Goal: Transaction & Acquisition: Book appointment/travel/reservation

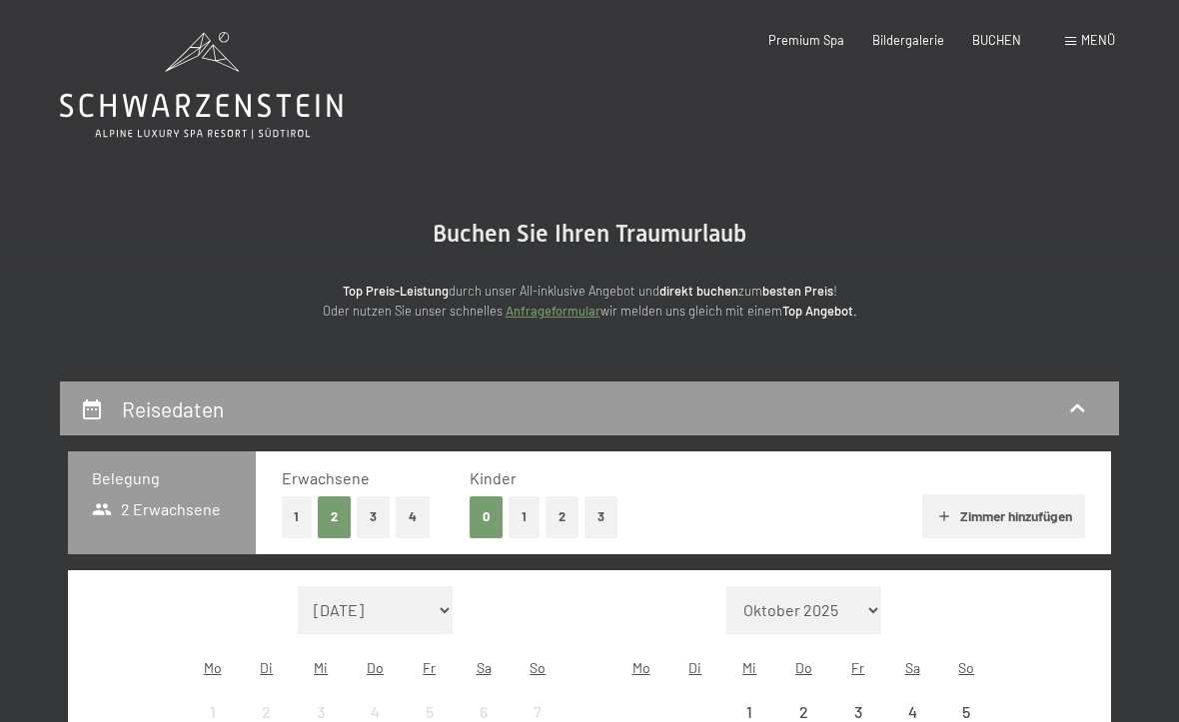
click at [995, 45] on span "BUCHEN" at bounding box center [996, 40] width 49 height 16
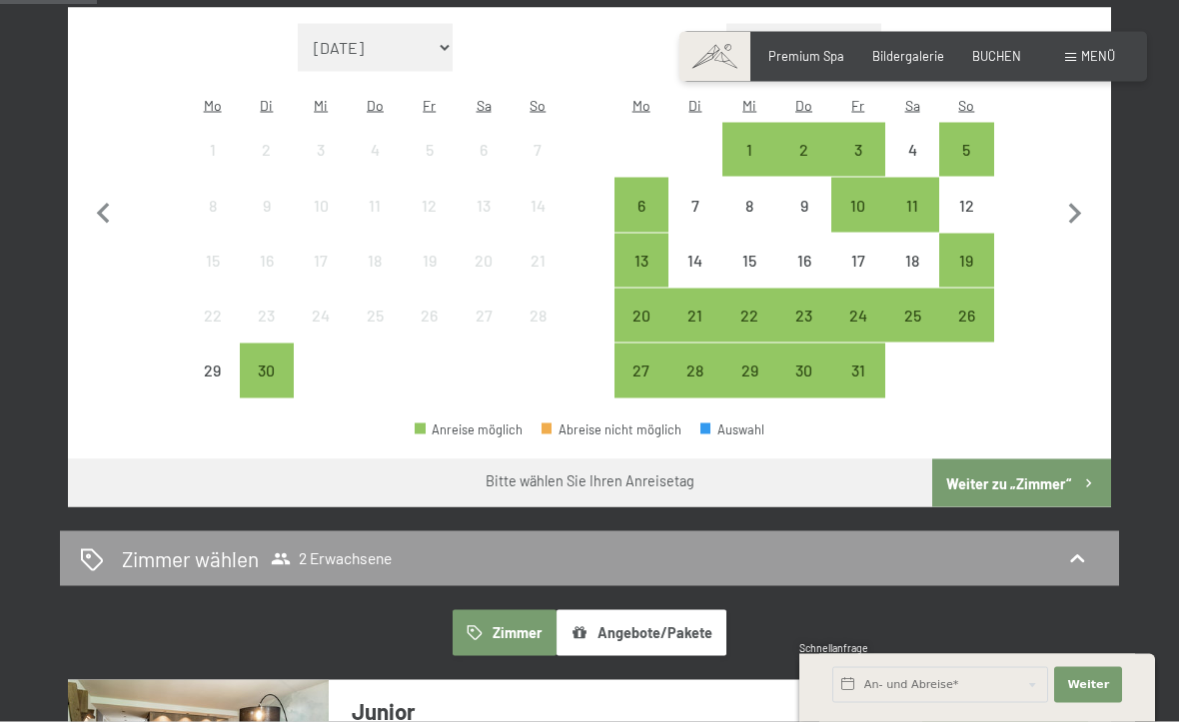
scroll to position [564, 0]
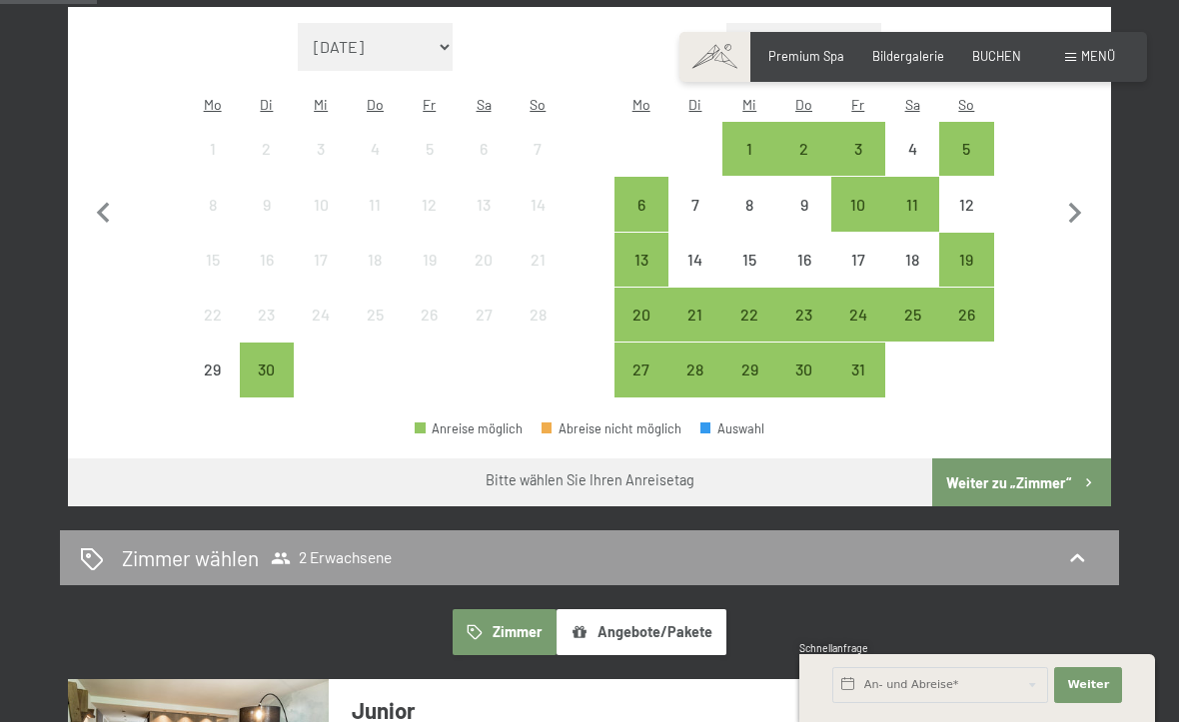
click at [997, 63] on div "BUCHEN" at bounding box center [996, 57] width 49 height 18
click at [920, 62] on div "Bildergalerie" at bounding box center [908, 57] width 72 height 18
click at [1088, 58] on span "Menü" at bounding box center [1098, 56] width 34 height 16
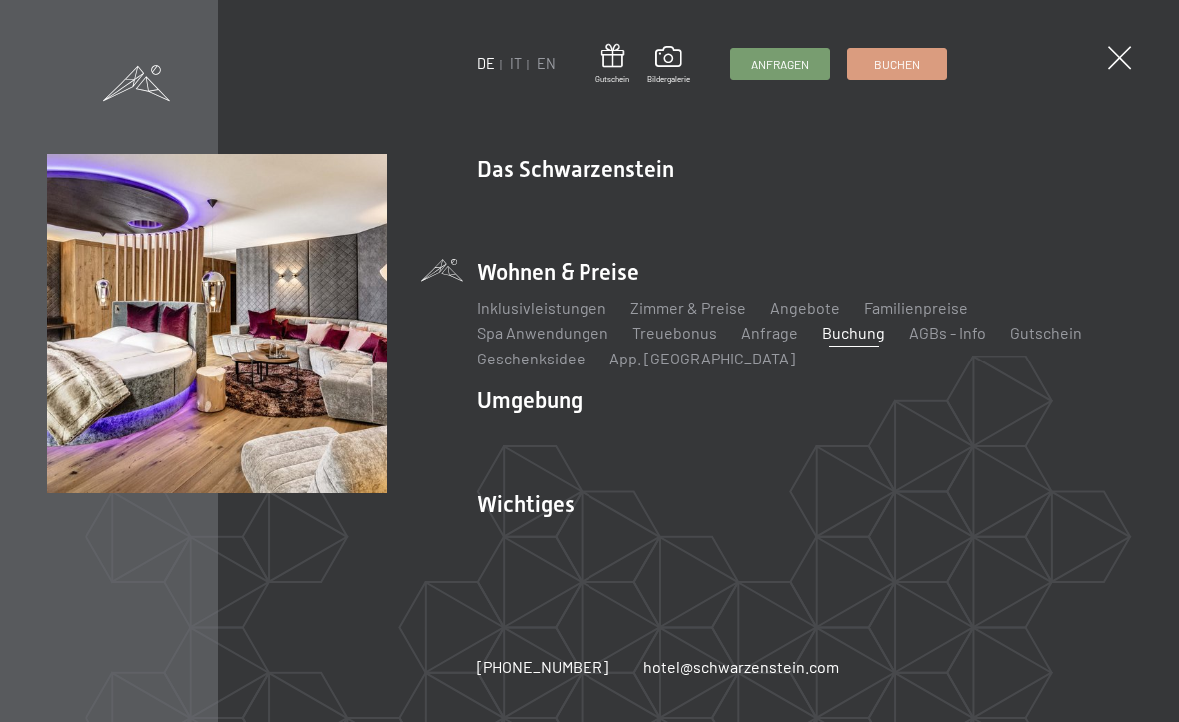
click at [800, 303] on link "Angebote" at bounding box center [805, 307] width 70 height 19
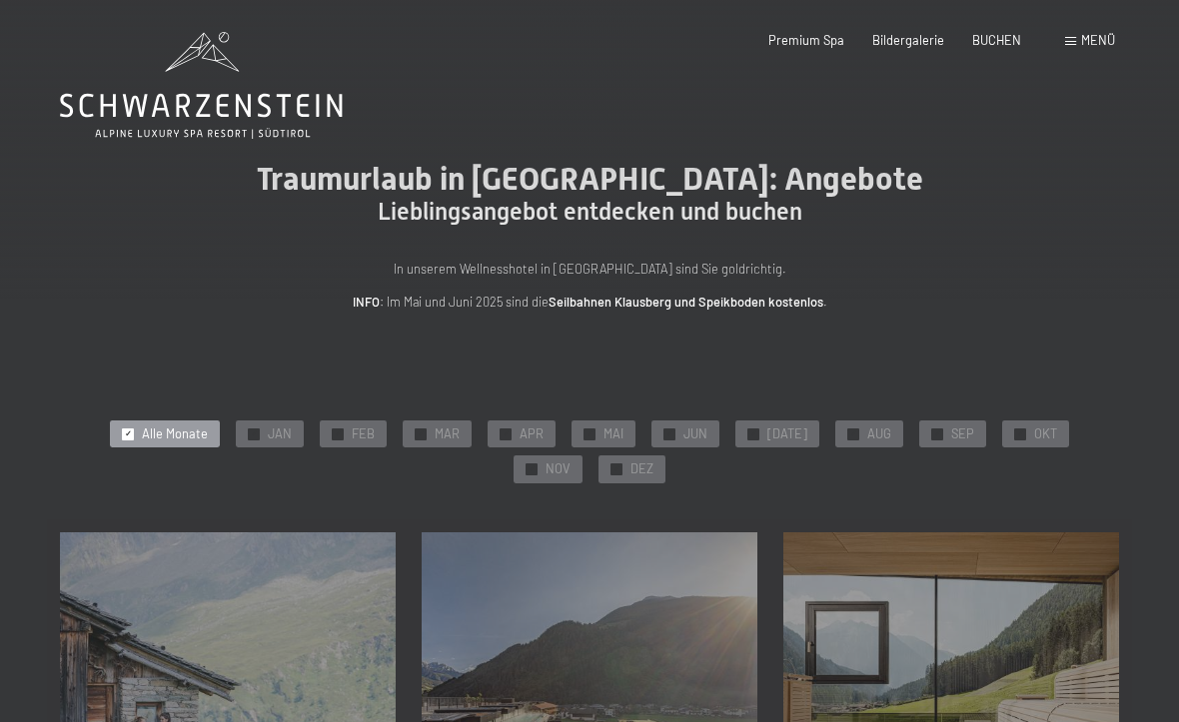
click at [1034, 426] on span "OKT" at bounding box center [1045, 435] width 23 height 18
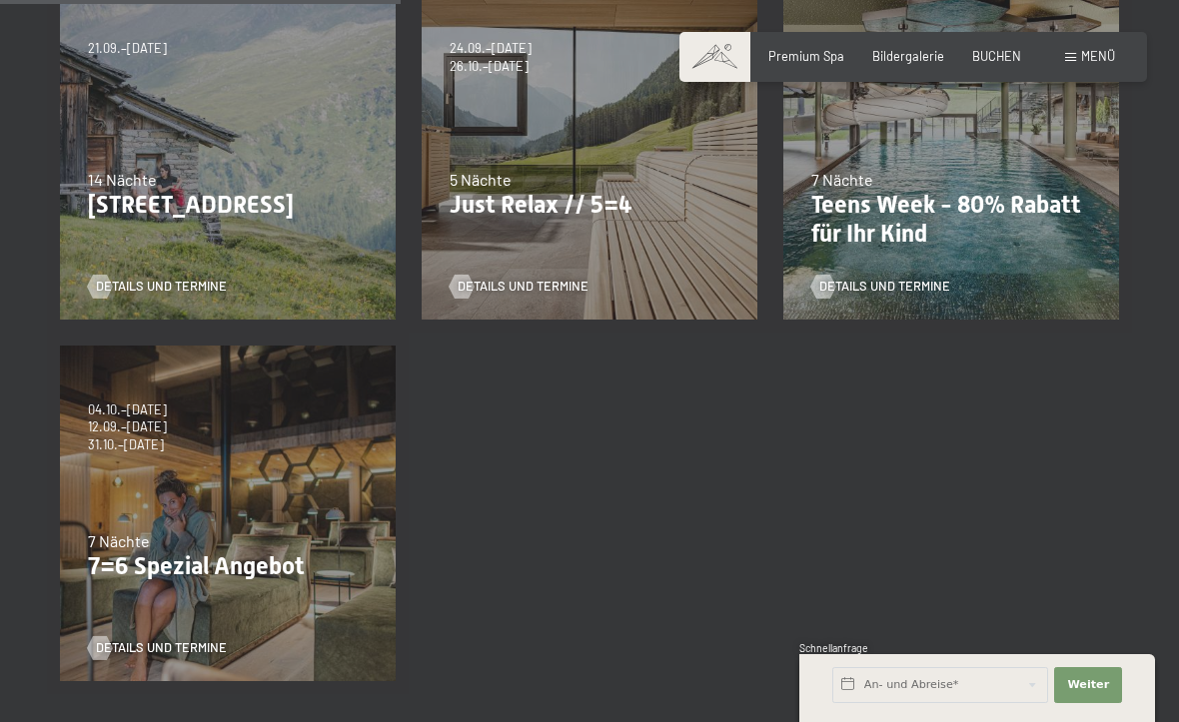
click at [592, 174] on div "5 Nächte" at bounding box center [590, 180] width 280 height 22
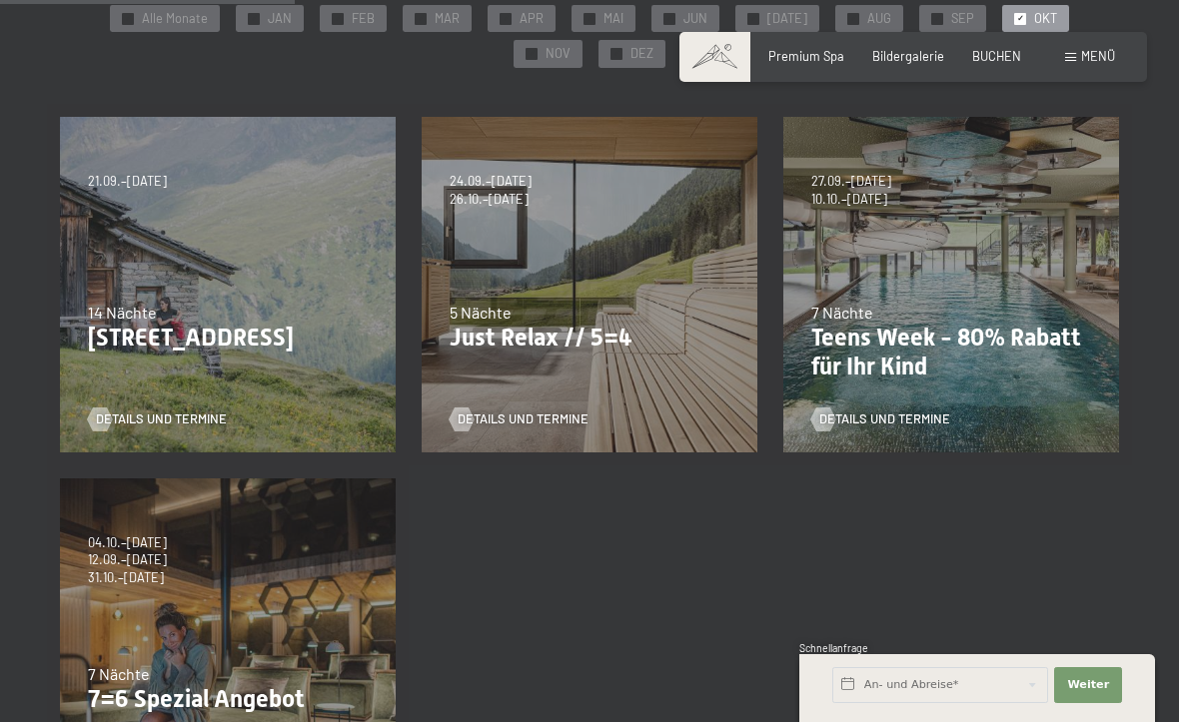
scroll to position [413, 0]
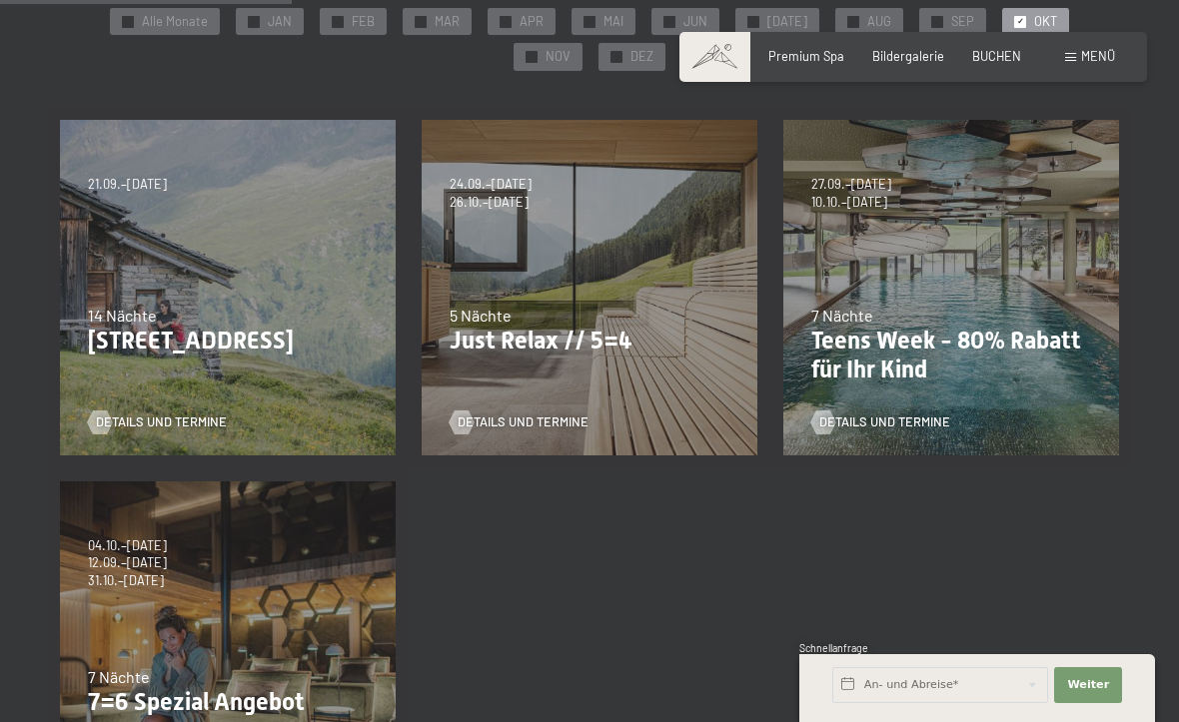
click at [543, 419] on span "Details und Termine" at bounding box center [523, 423] width 131 height 18
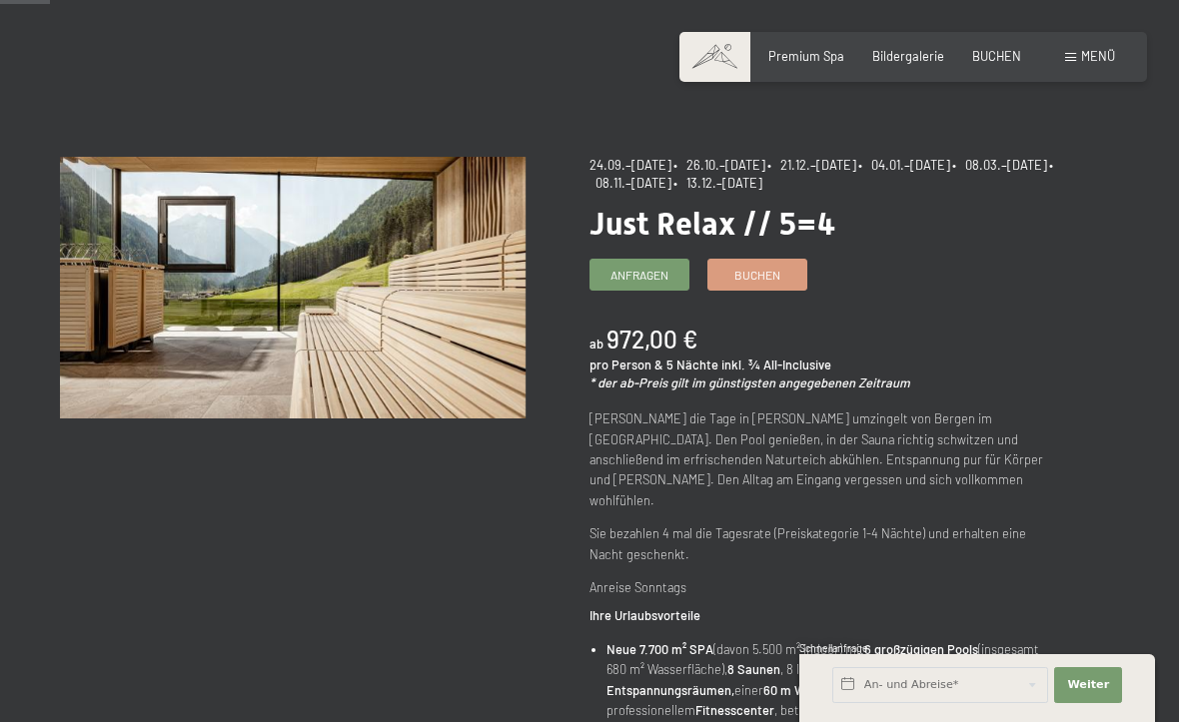
scroll to position [81, 0]
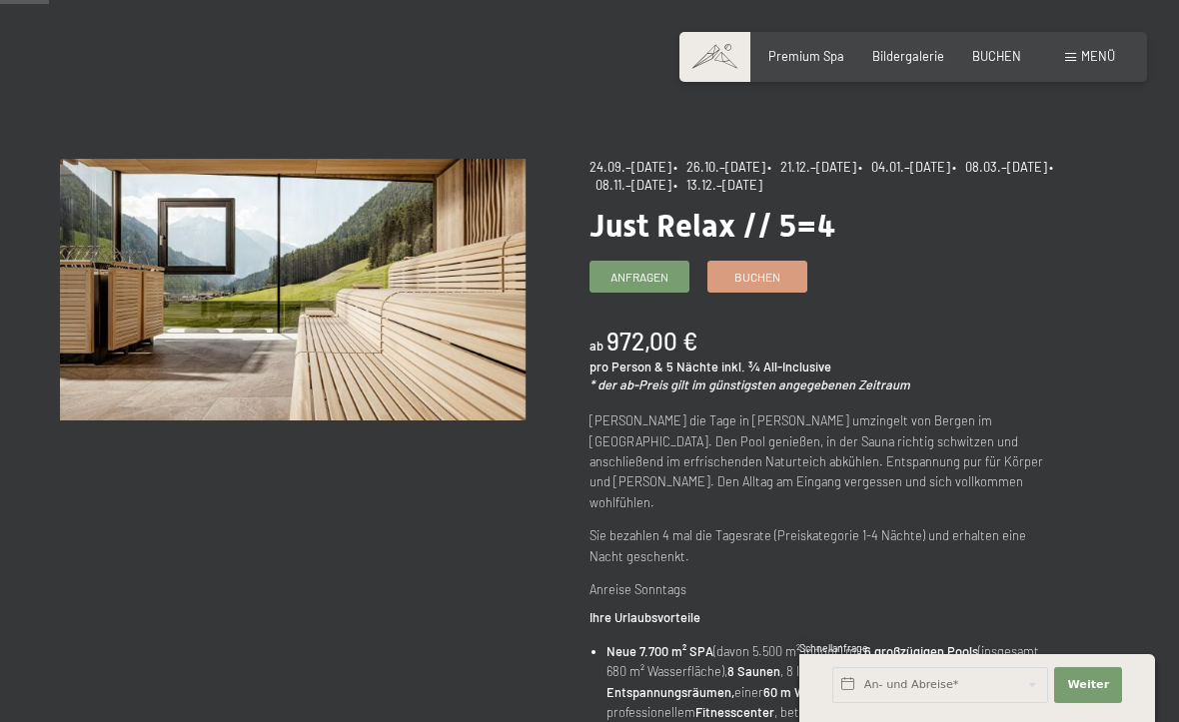
click at [765, 277] on span "Buchen" at bounding box center [757, 277] width 46 height 17
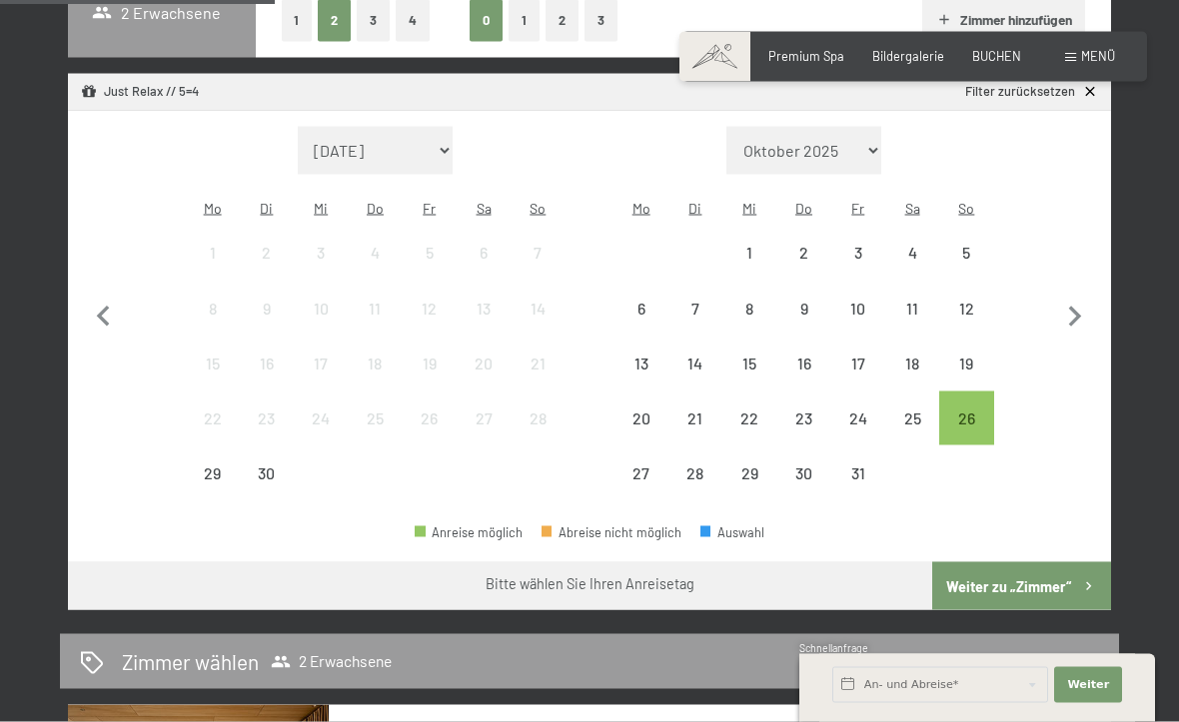
scroll to position [498, 0]
click at [958, 410] on div "26" at bounding box center [966, 435] width 50 height 50
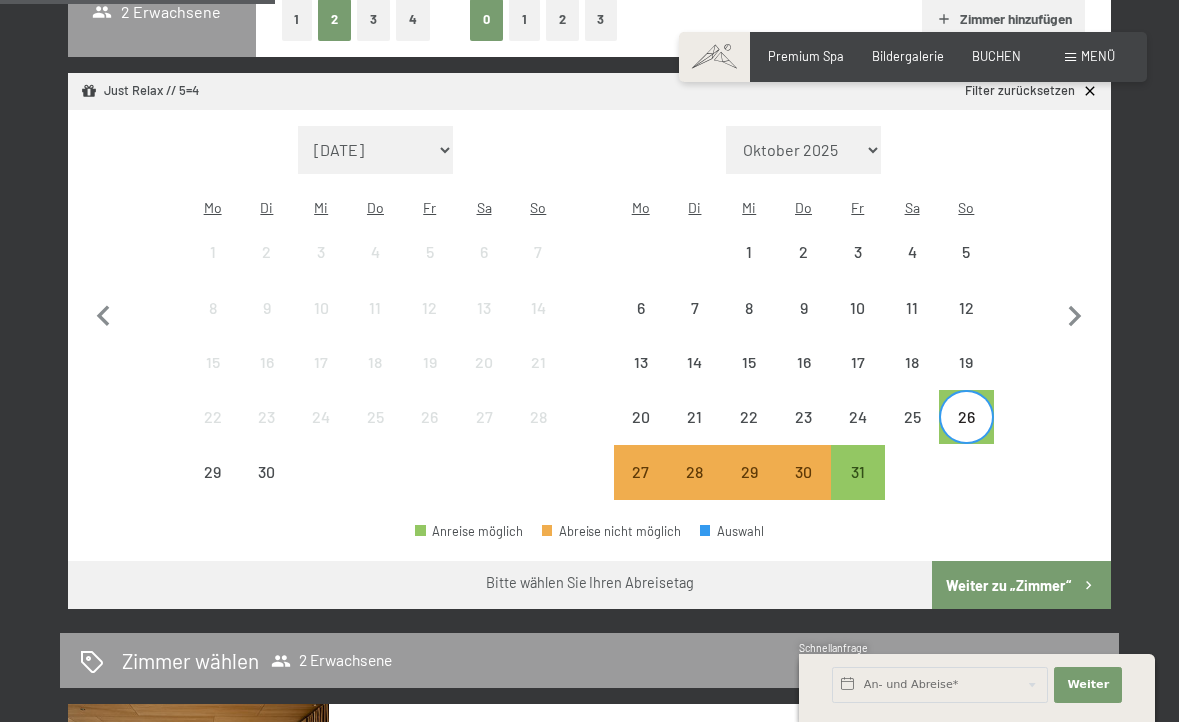
click at [1038, 562] on button "Weiter zu „Zimmer“" at bounding box center [1021, 586] width 179 height 48
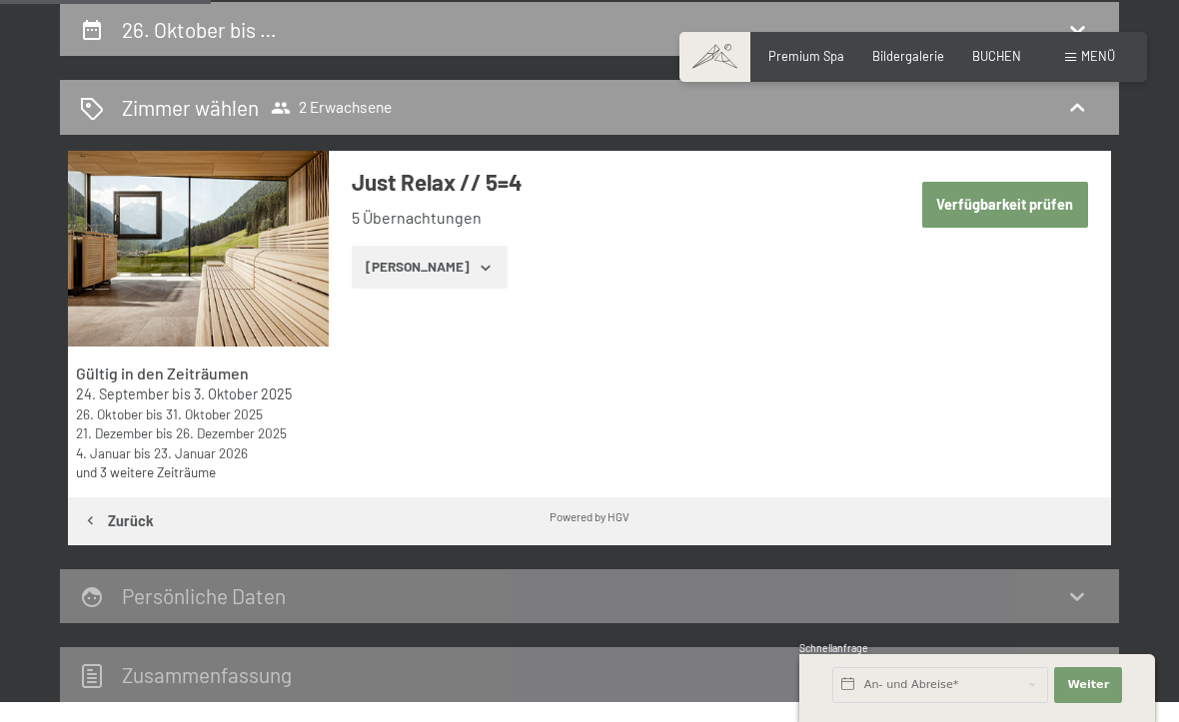
click at [1016, 201] on button "Verfügbarkeit prüfen" at bounding box center [1005, 205] width 166 height 46
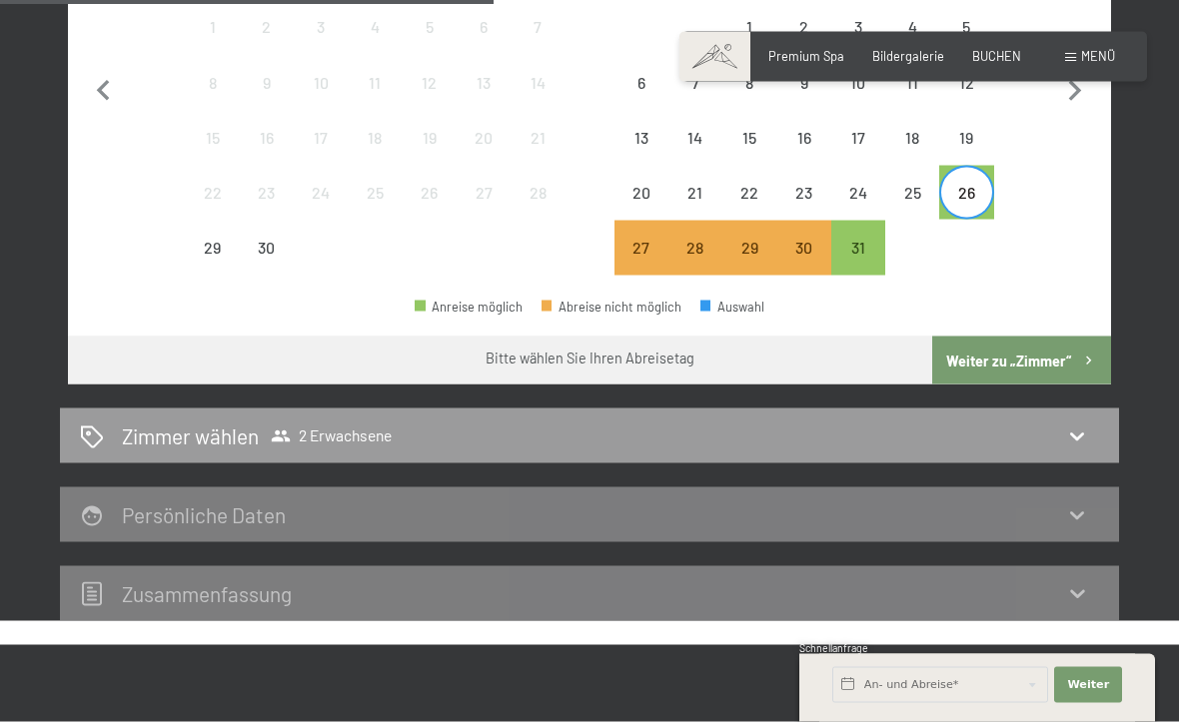
click at [1073, 337] on button "Weiter zu „Zimmer“" at bounding box center [1021, 361] width 179 height 48
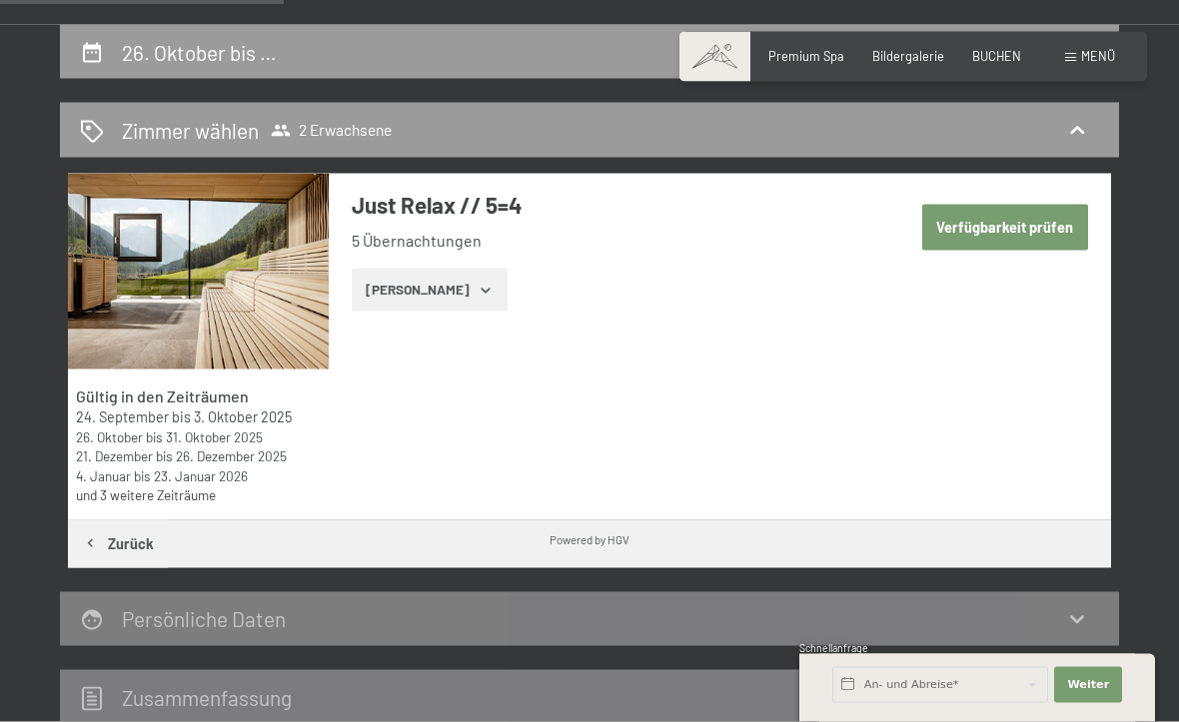
click at [1009, 222] on button "Verfügbarkeit prüfen" at bounding box center [1005, 228] width 166 height 46
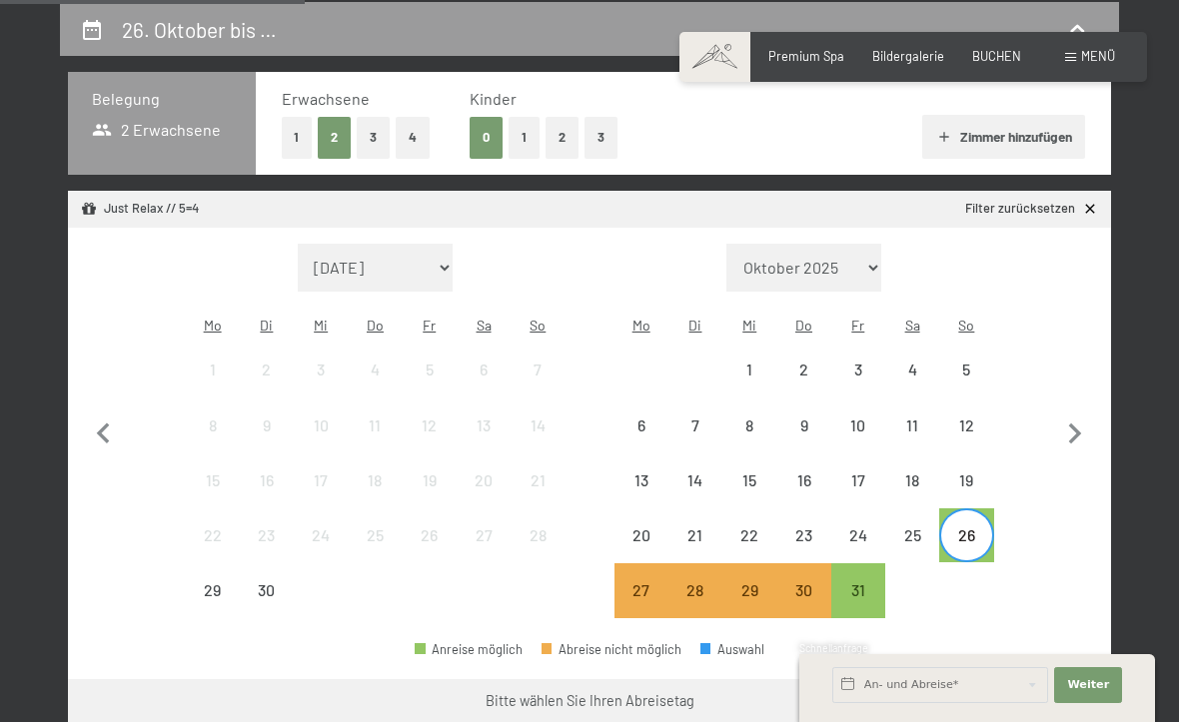
click at [985, 679] on button "Weiter zu „Zimmer“" at bounding box center [1021, 703] width 179 height 48
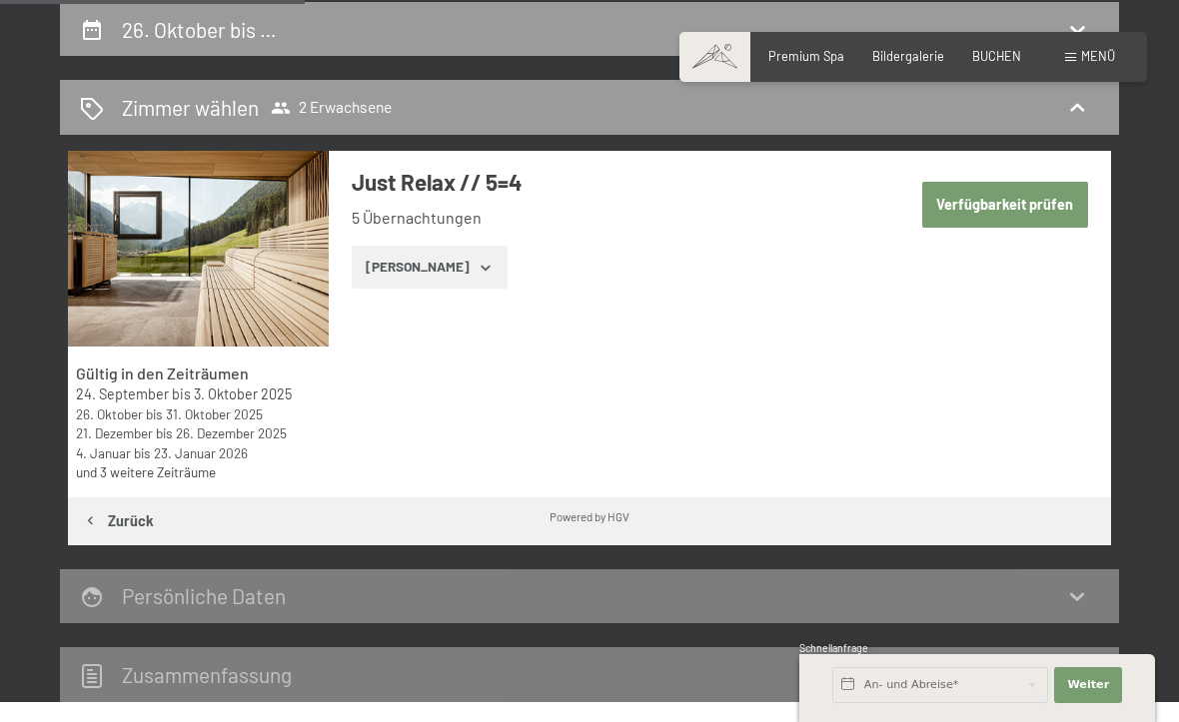
click at [446, 263] on button "[PERSON_NAME]" at bounding box center [429, 268] width 155 height 44
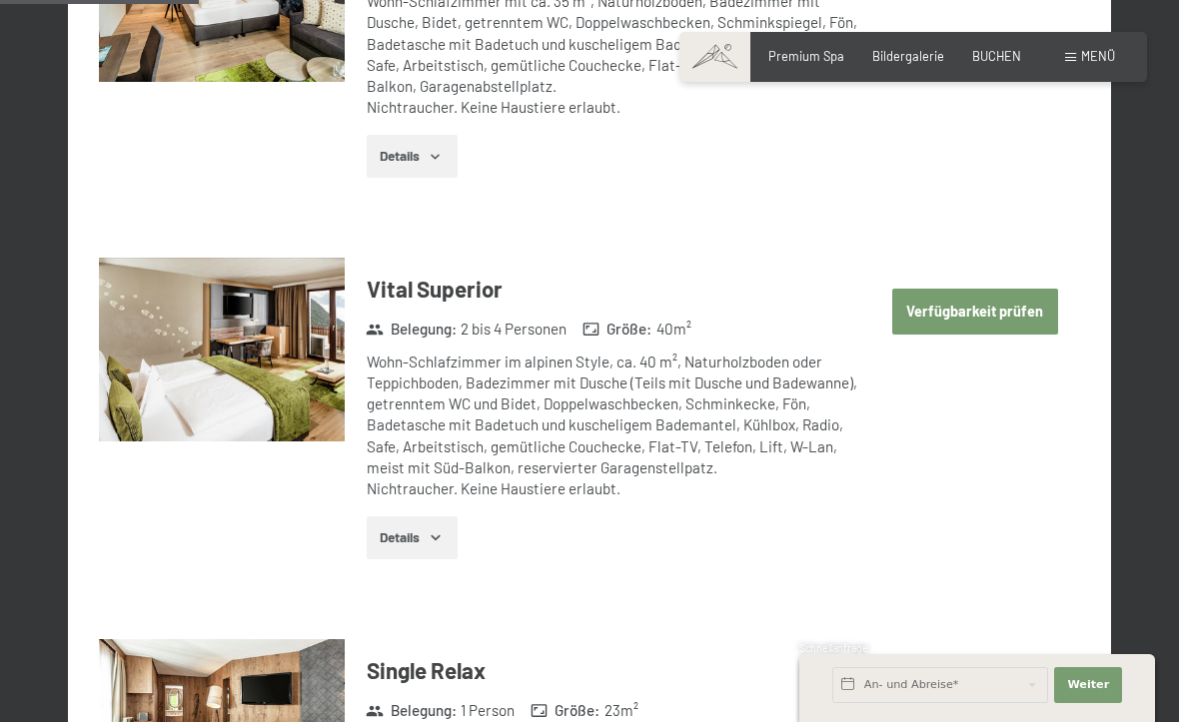
click at [1025, 309] on button "Verfügbarkeit prüfen" at bounding box center [975, 312] width 166 height 46
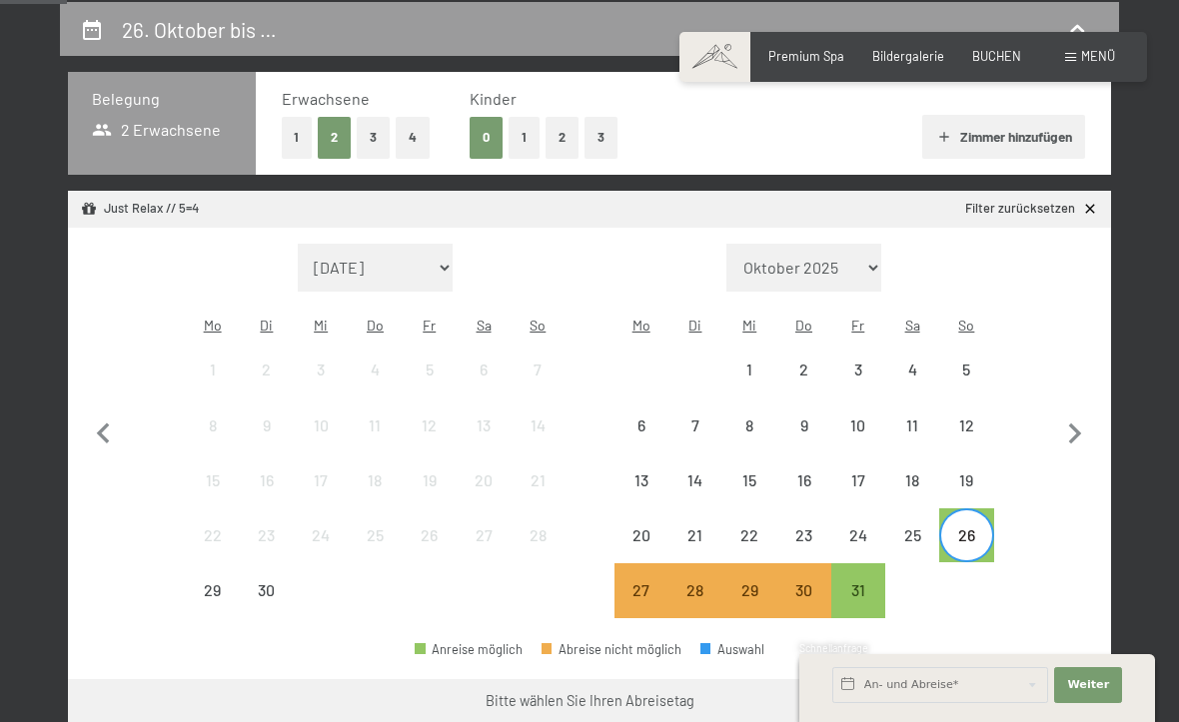
click at [1016, 679] on button "Weiter zu „Zimmer“" at bounding box center [1021, 703] width 179 height 48
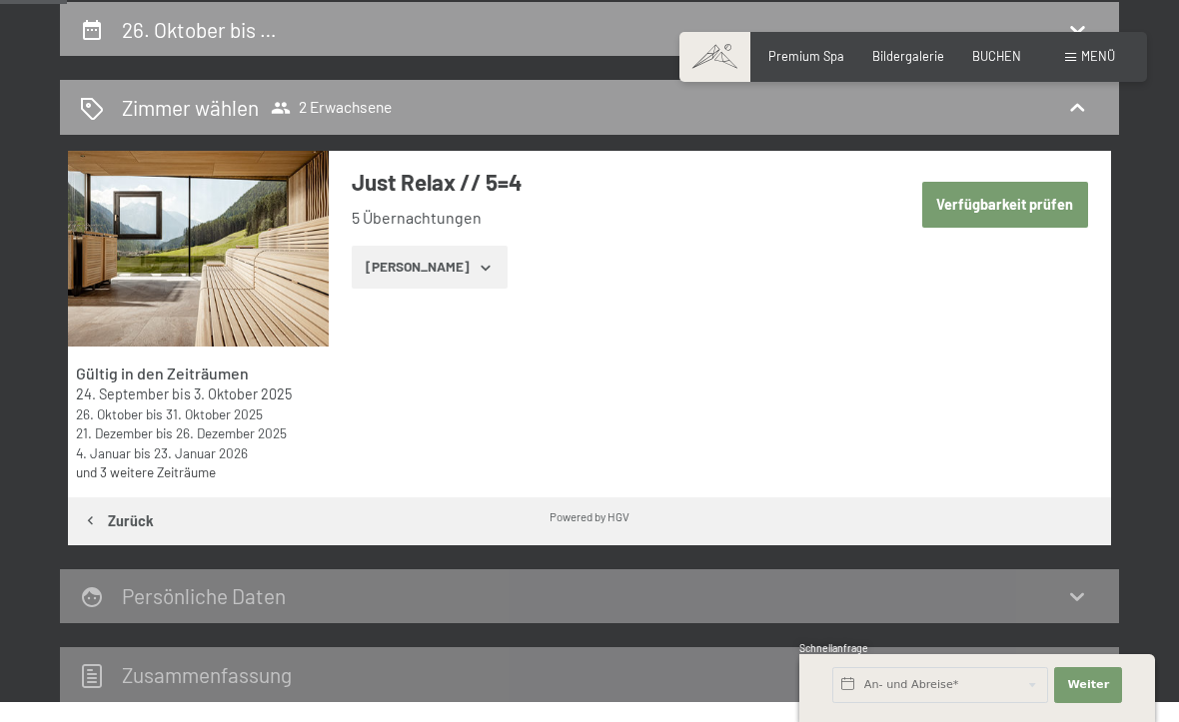
click at [436, 264] on button "[PERSON_NAME]" at bounding box center [429, 268] width 155 height 44
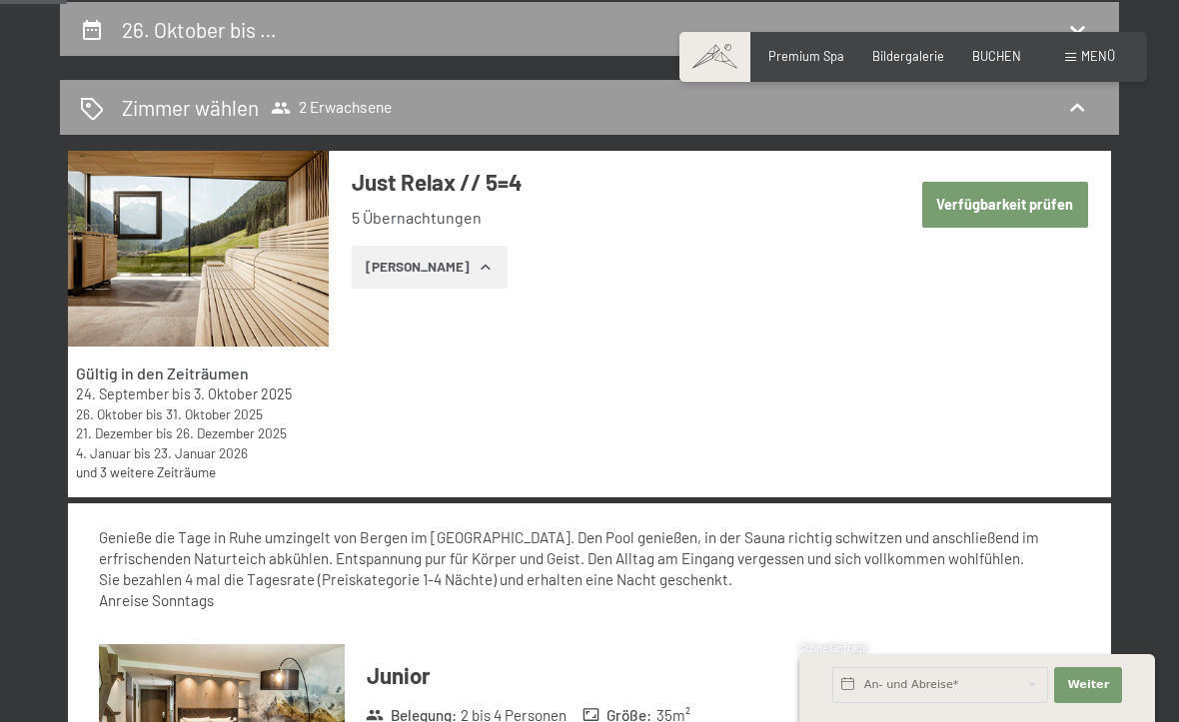
click at [166, 255] on img at bounding box center [198, 249] width 261 height 196
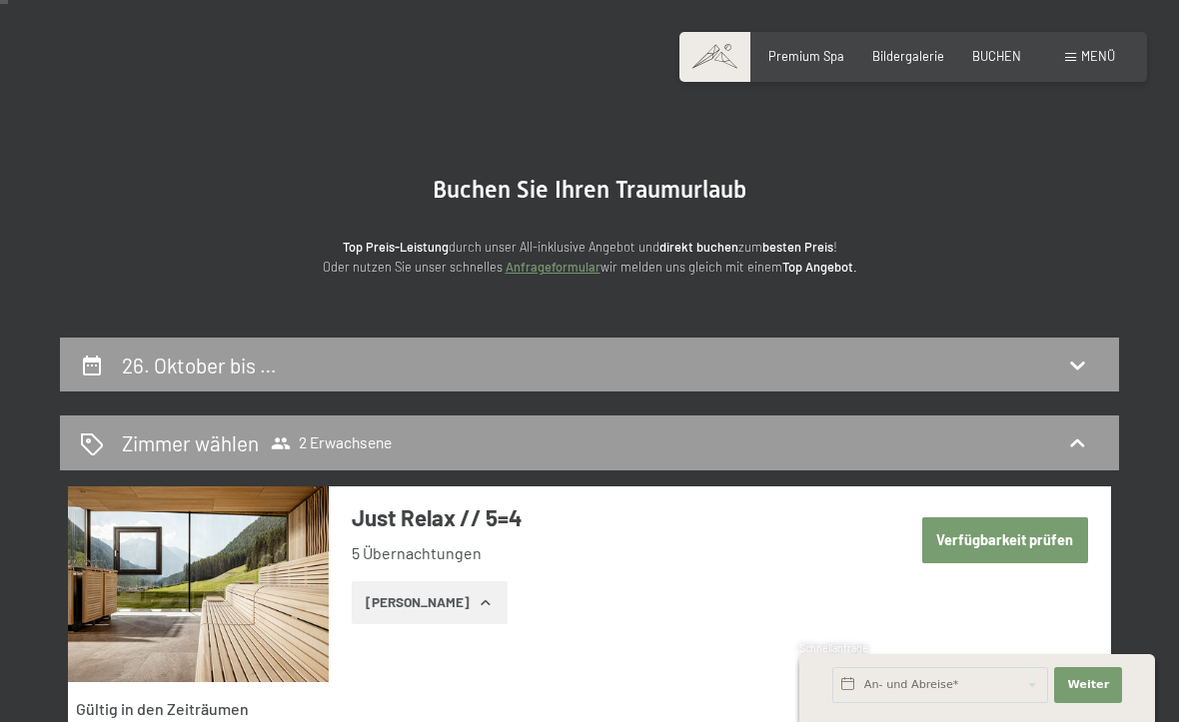
click at [174, 372] on h2 "26. Oktober bis …" at bounding box center [199, 365] width 155 height 25
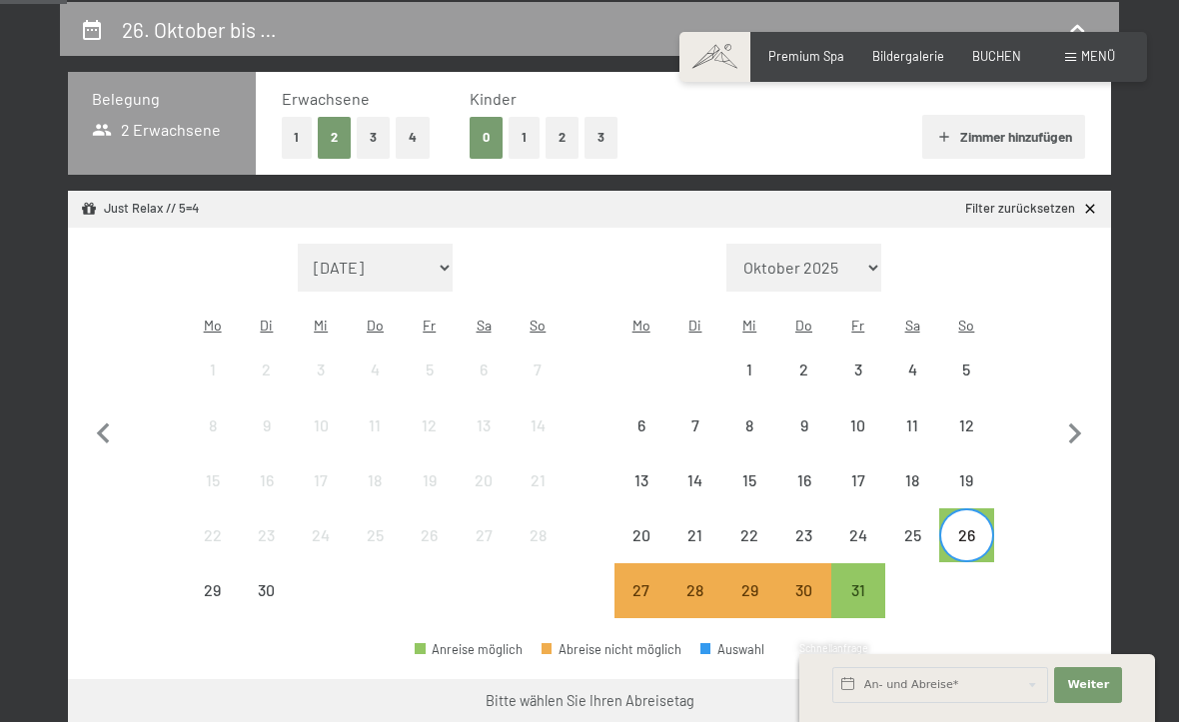
click at [975, 528] on div "26" at bounding box center [966, 553] width 50 height 50
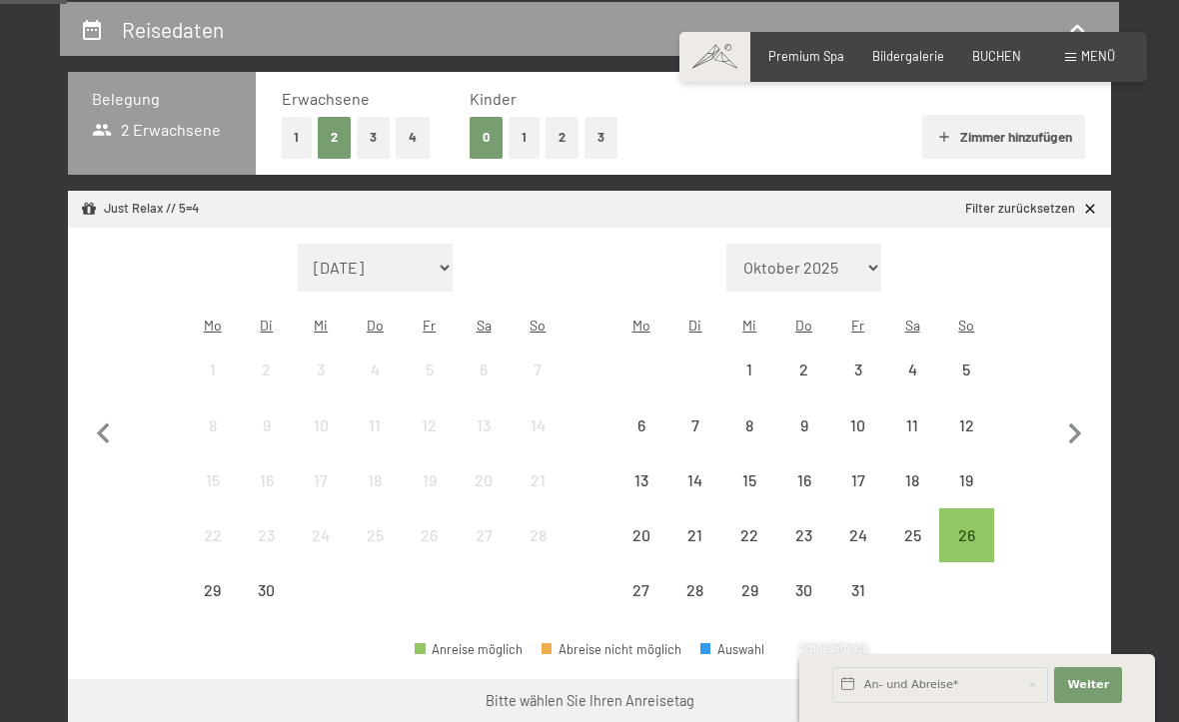
click at [867, 583] on div "31" at bounding box center [858, 608] width 50 height 50
click at [973, 528] on div "26" at bounding box center [966, 553] width 50 height 50
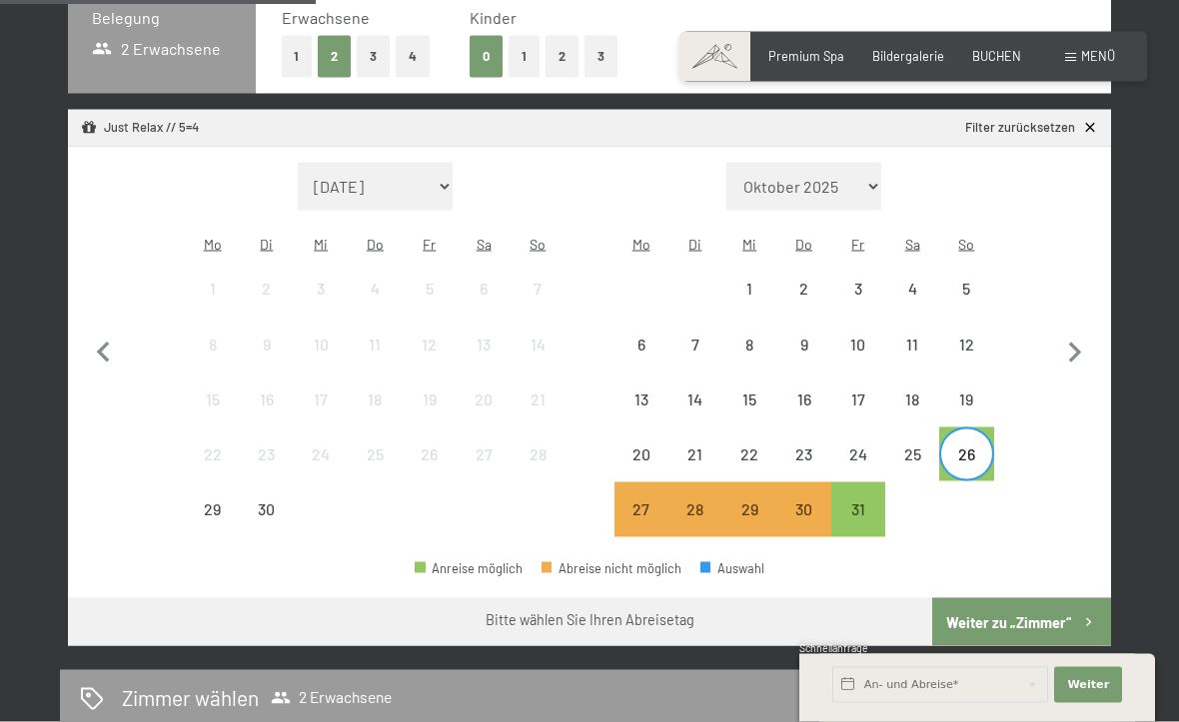
scroll to position [462, 0]
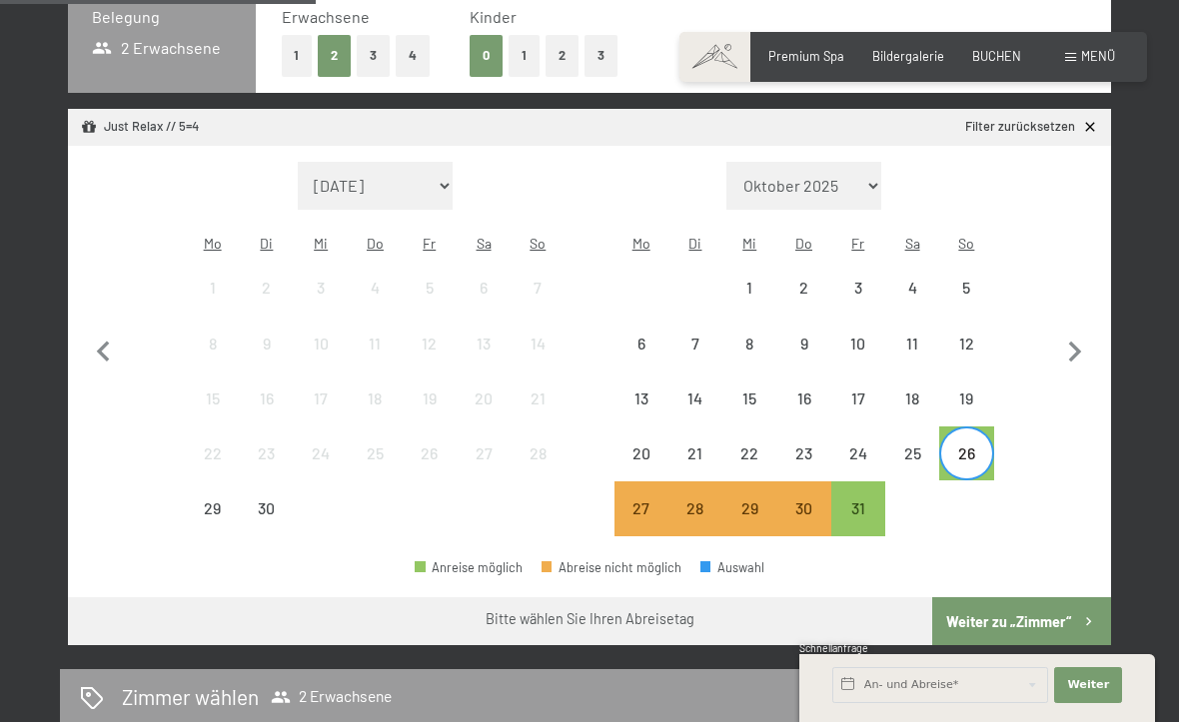
click at [865, 501] on div "31" at bounding box center [858, 526] width 50 height 50
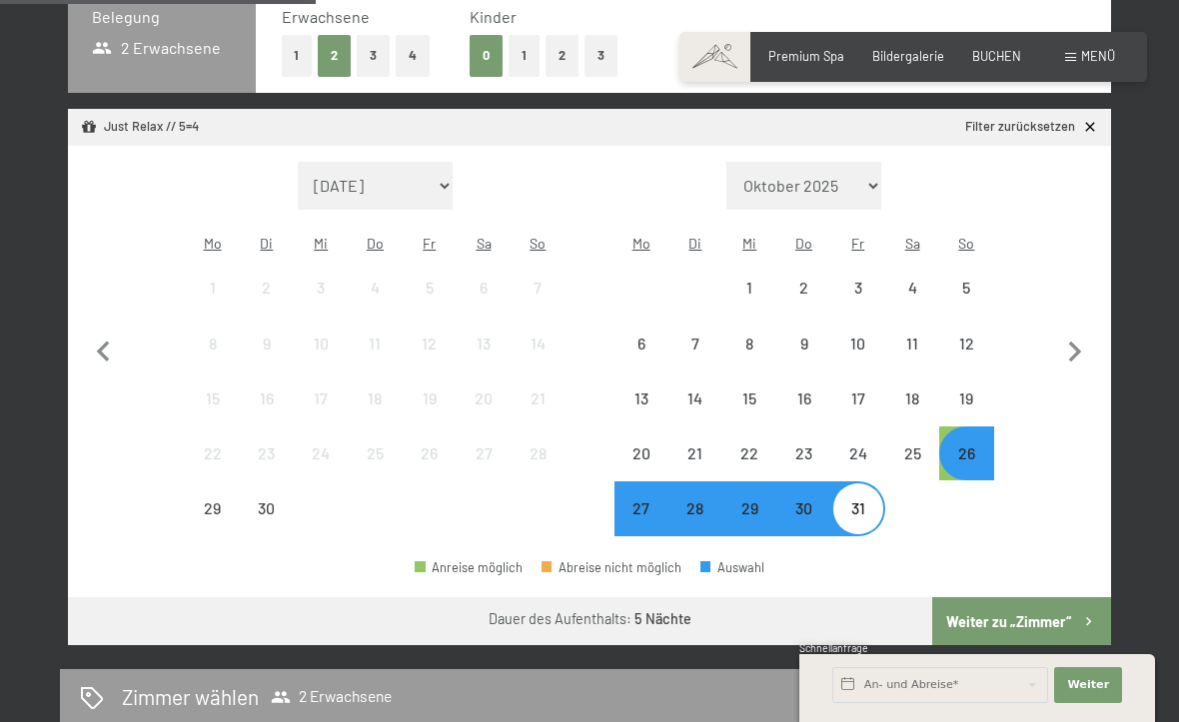
click at [1030, 597] on button "Weiter zu „Zimmer“" at bounding box center [1021, 621] width 179 height 48
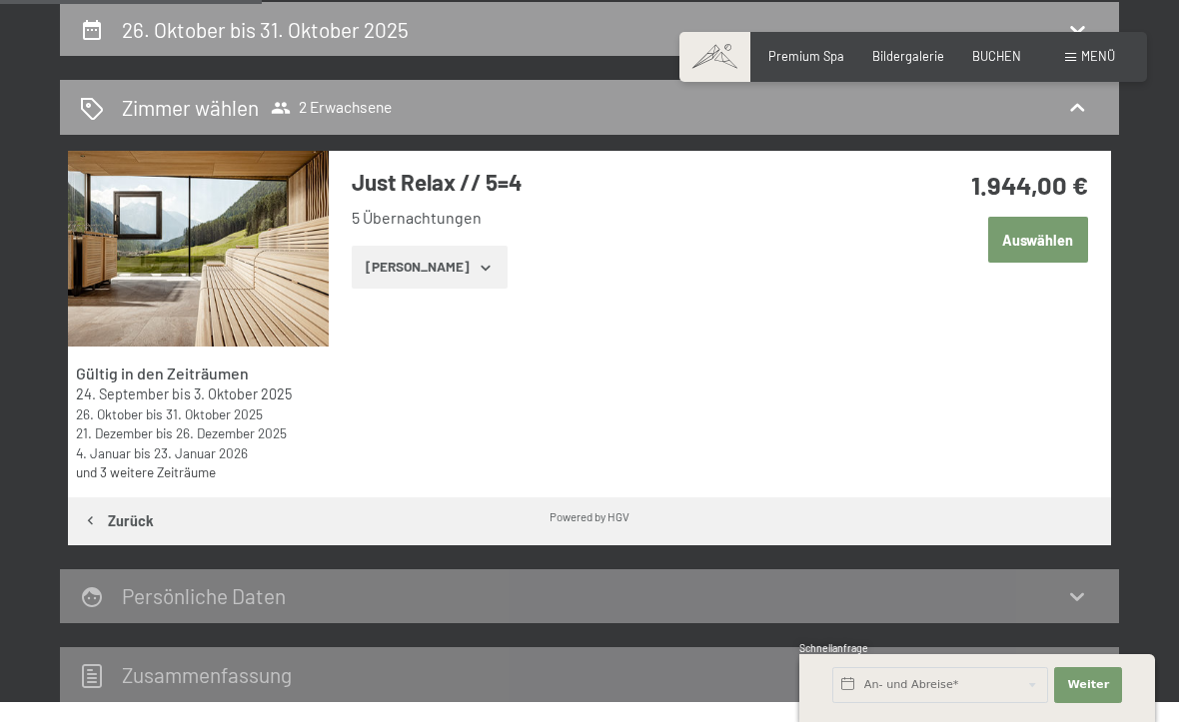
click at [408, 259] on button "[PERSON_NAME]" at bounding box center [429, 268] width 155 height 44
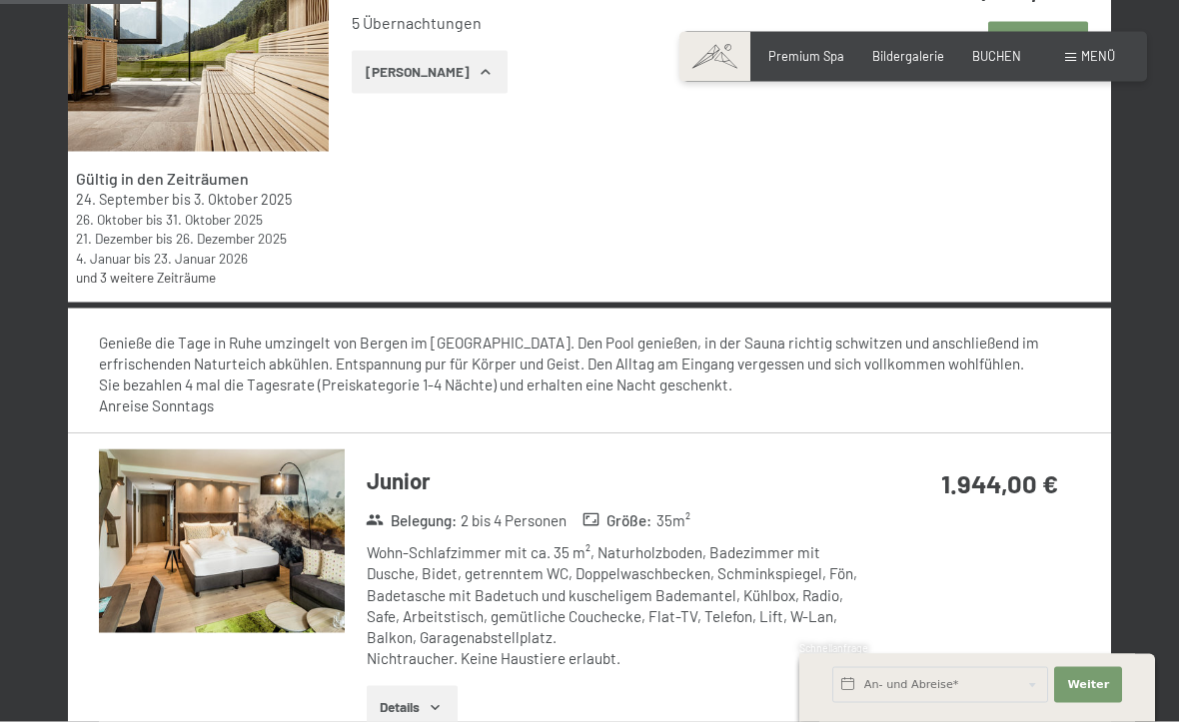
scroll to position [585, 0]
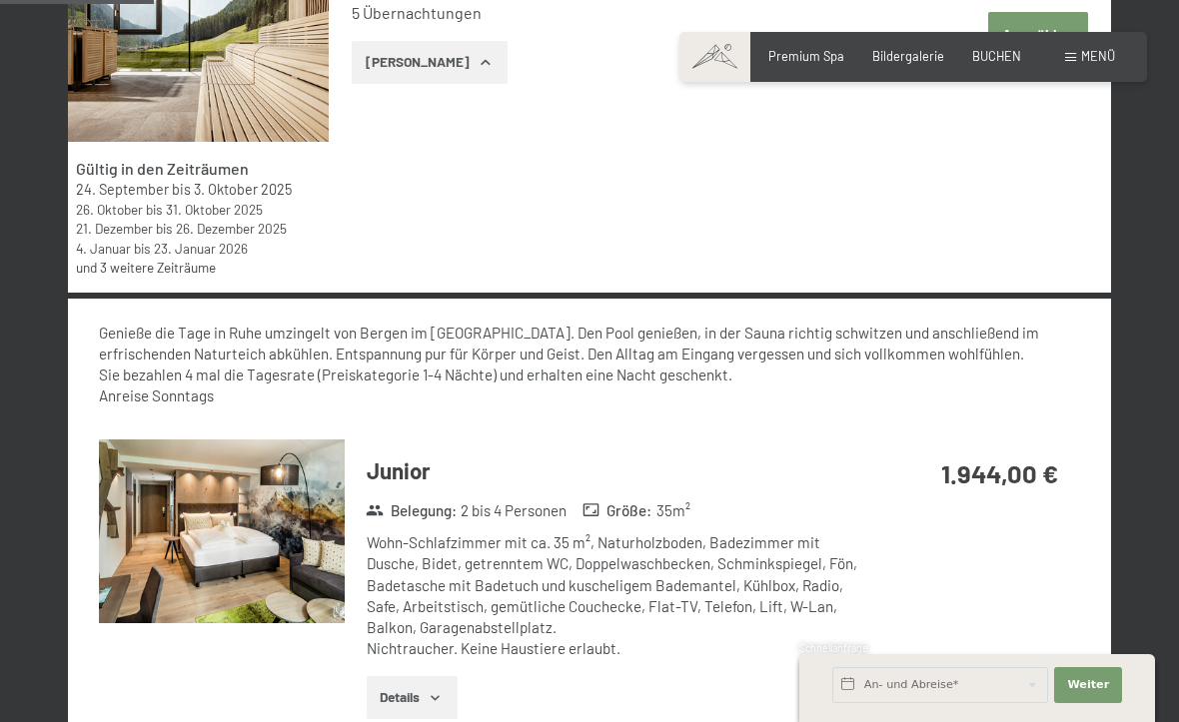
click at [208, 498] on img at bounding box center [221, 532] width 245 height 184
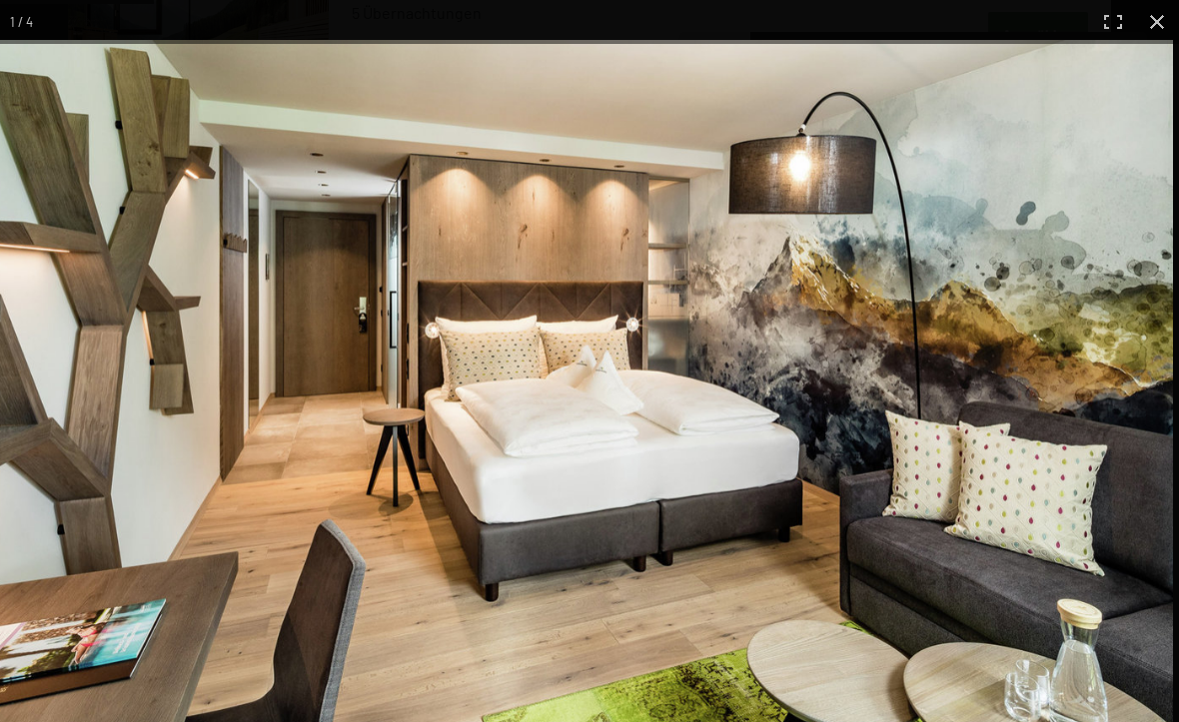
click at [1092, 510] on img at bounding box center [583, 388] width 1179 height 697
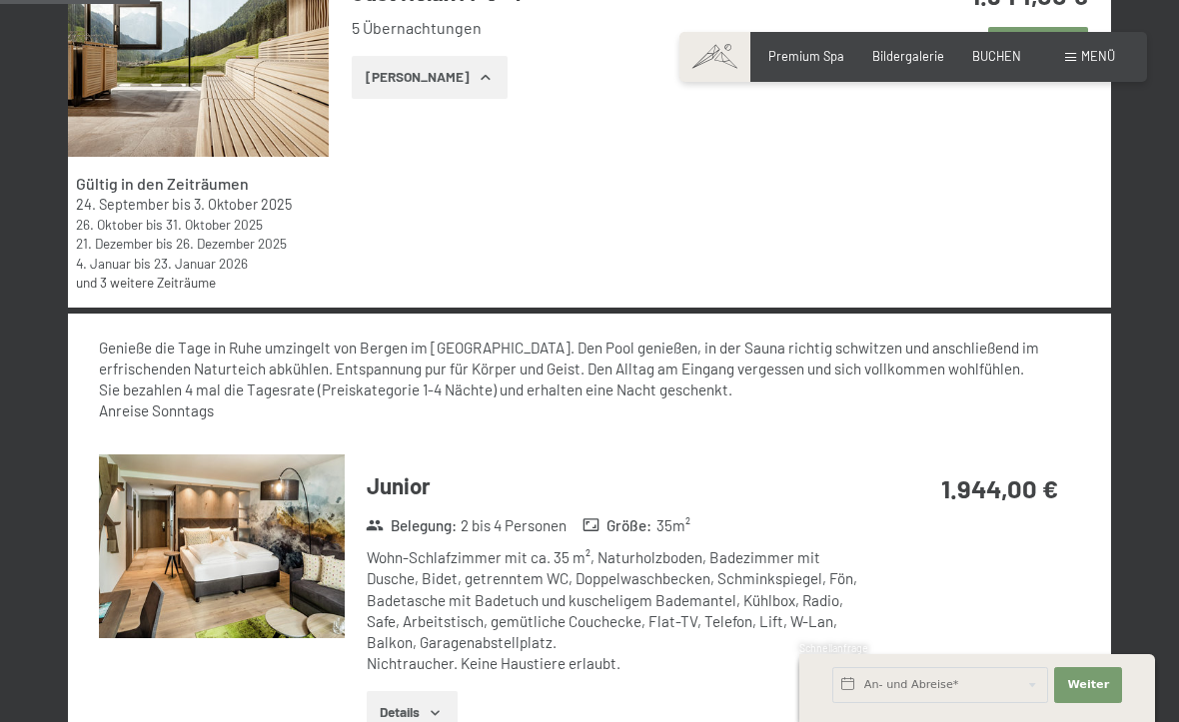
click at [999, 57] on span "BUCHEN" at bounding box center [996, 56] width 49 height 16
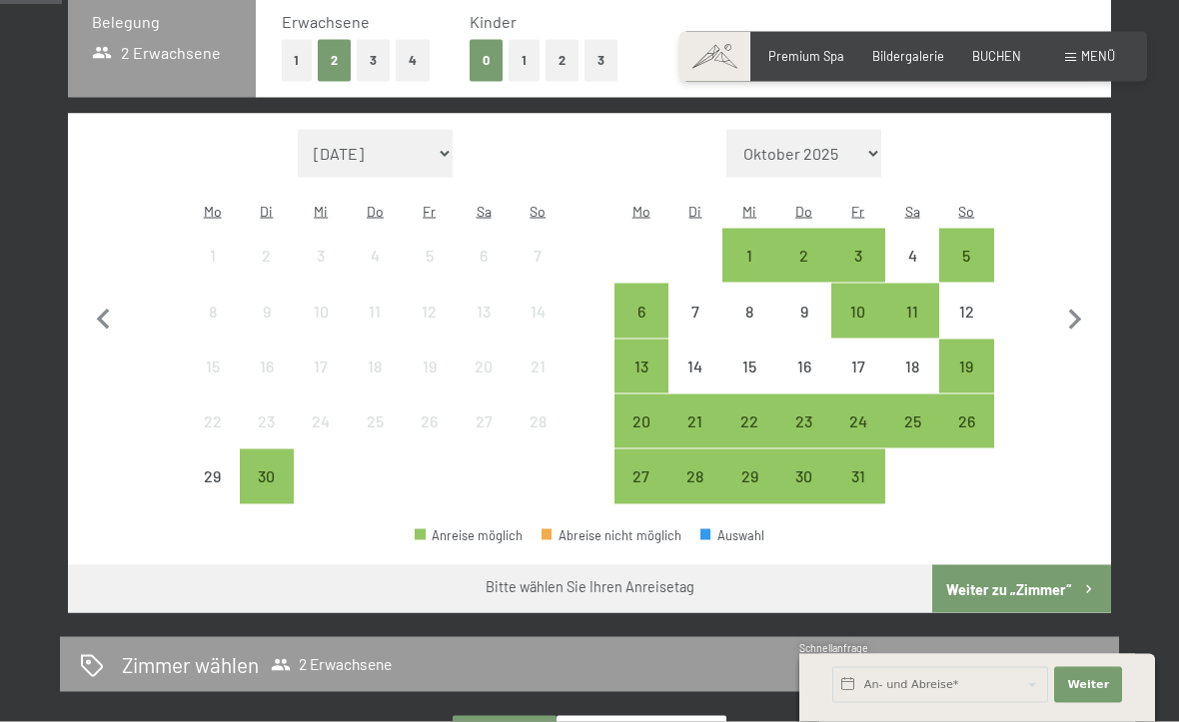
scroll to position [468, 0]
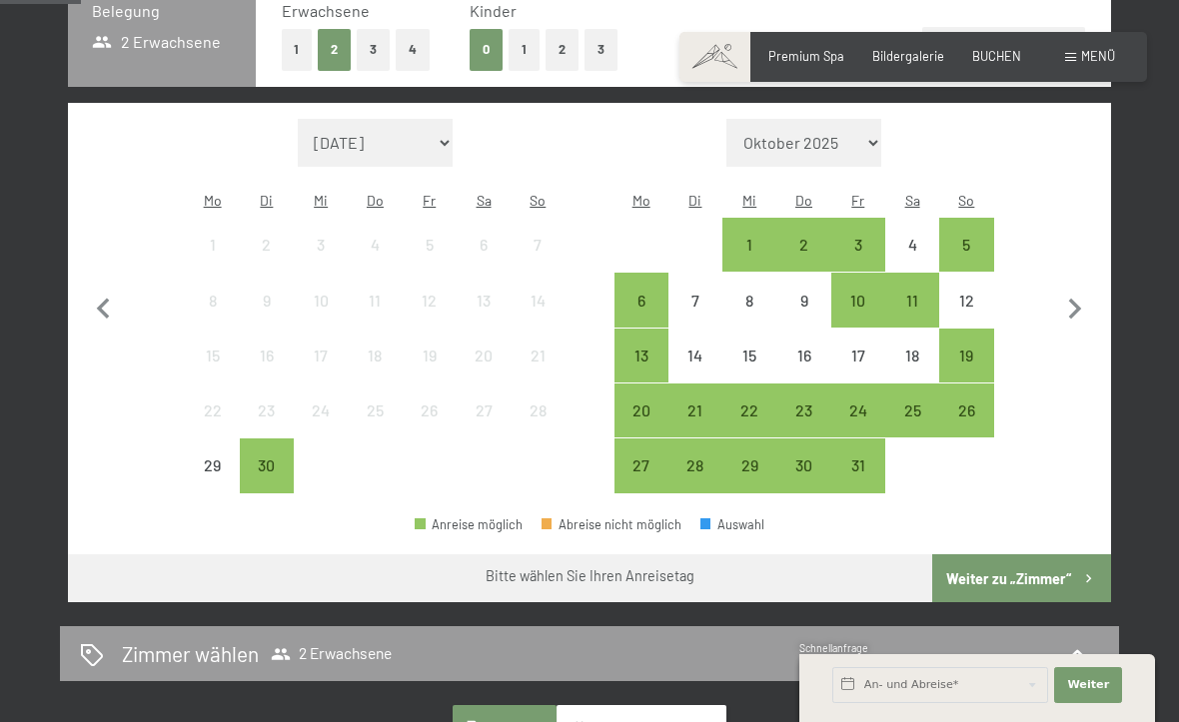
click at [931, 403] on div "25" at bounding box center [912, 428] width 50 height 50
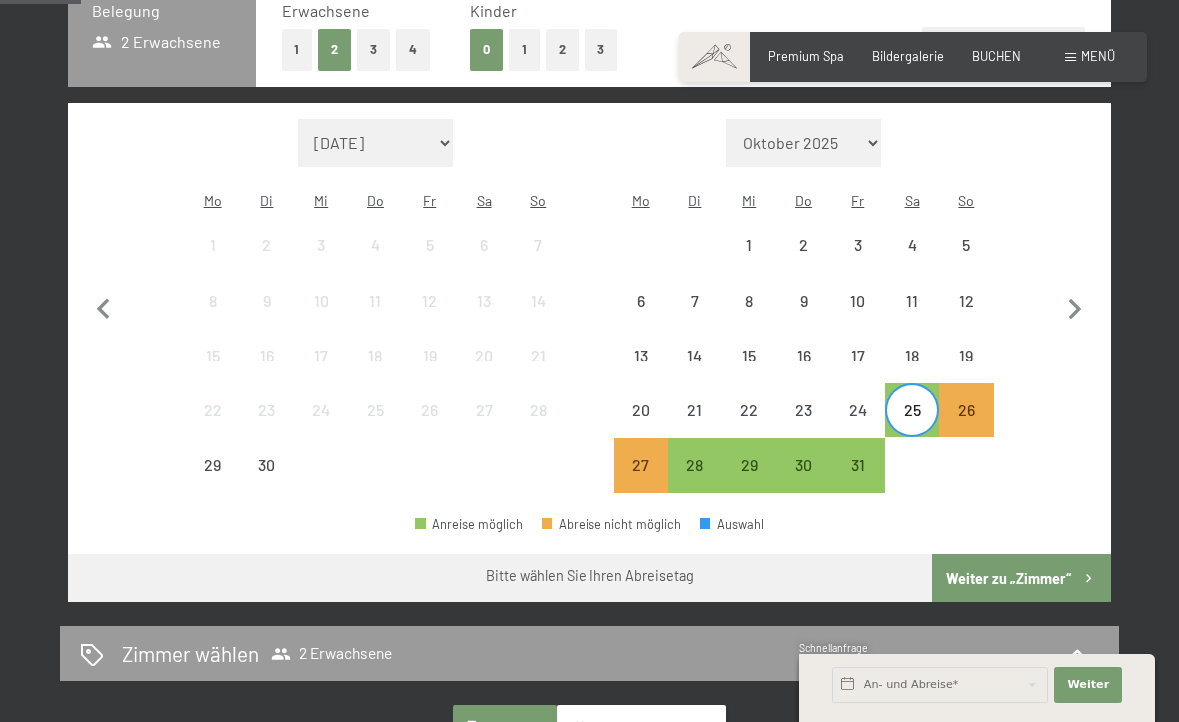
click at [873, 458] on div "31" at bounding box center [858, 483] width 50 height 50
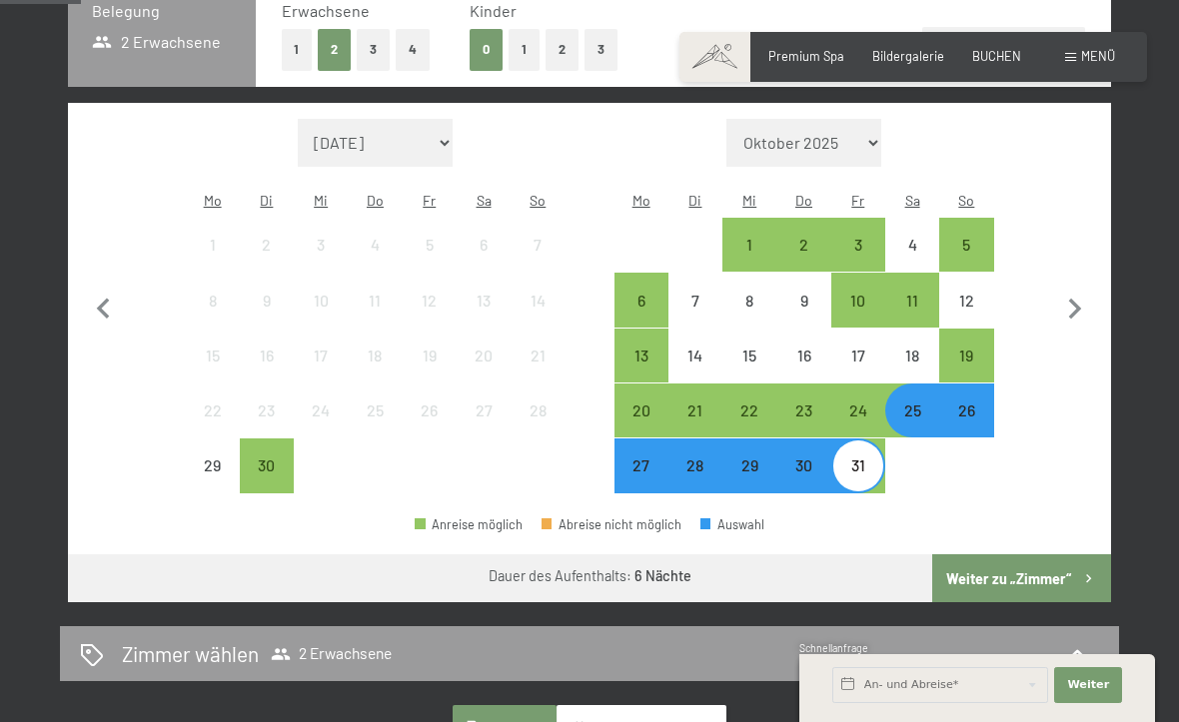
click at [1028, 563] on button "Weiter zu „Zimmer“" at bounding box center [1021, 579] width 179 height 48
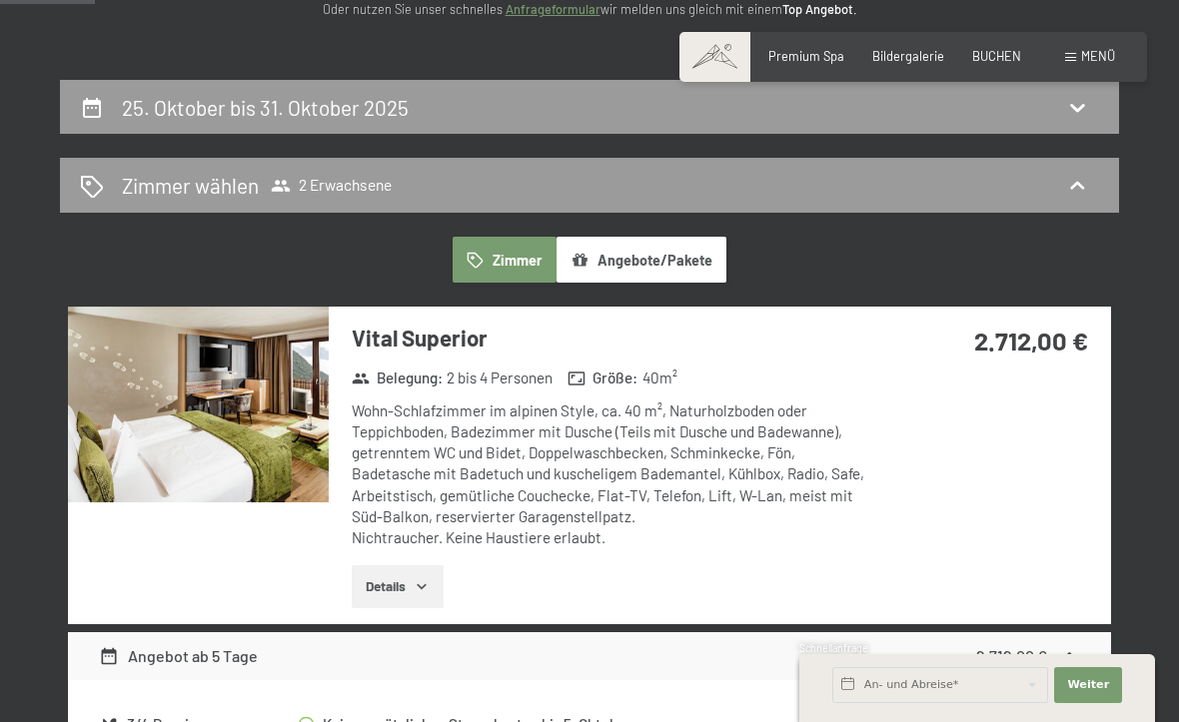
scroll to position [356, 0]
